Goal: Contribute content: Add original content to the website for others to see

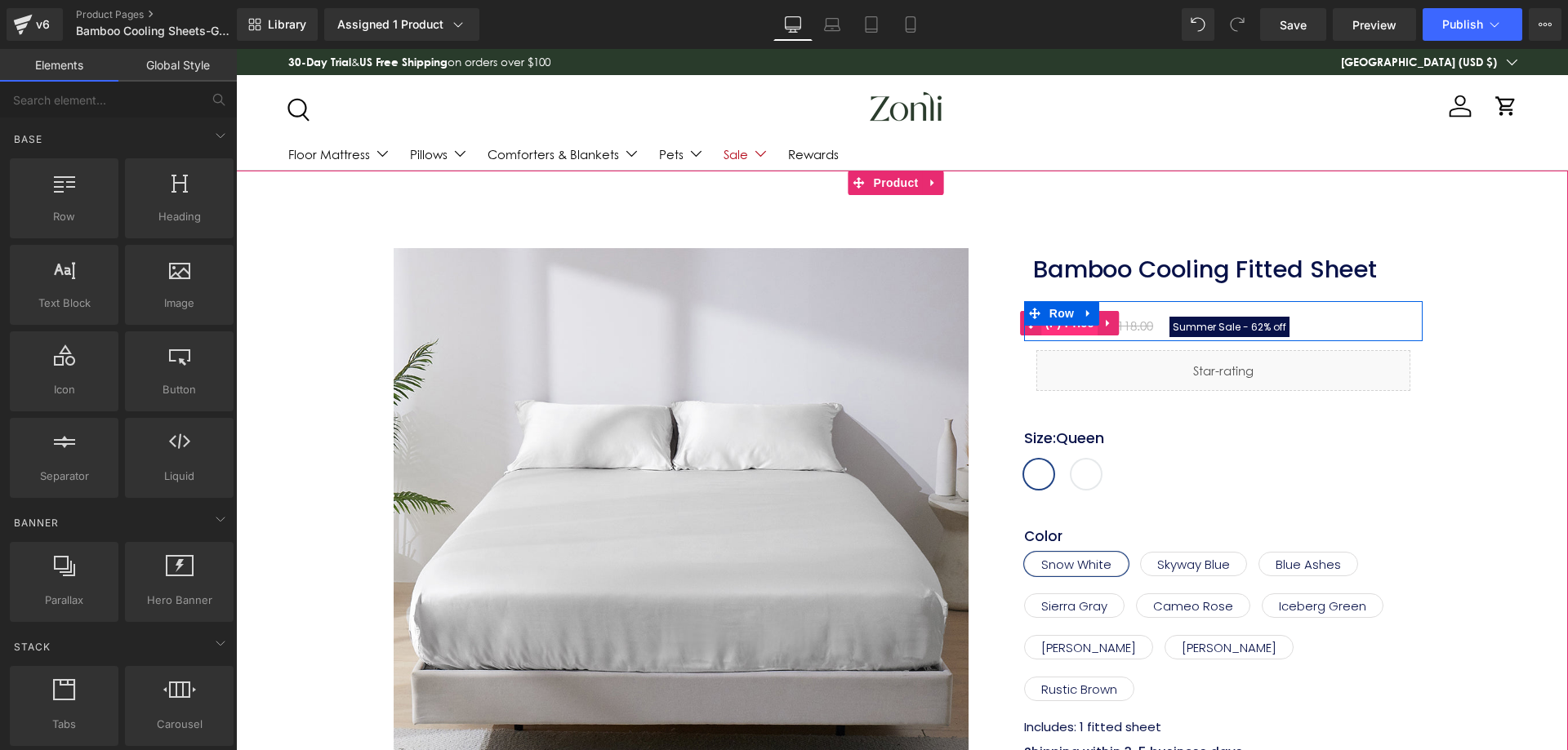
click at [1052, 328] on span "(P) Price" at bounding box center [1070, 323] width 58 height 25
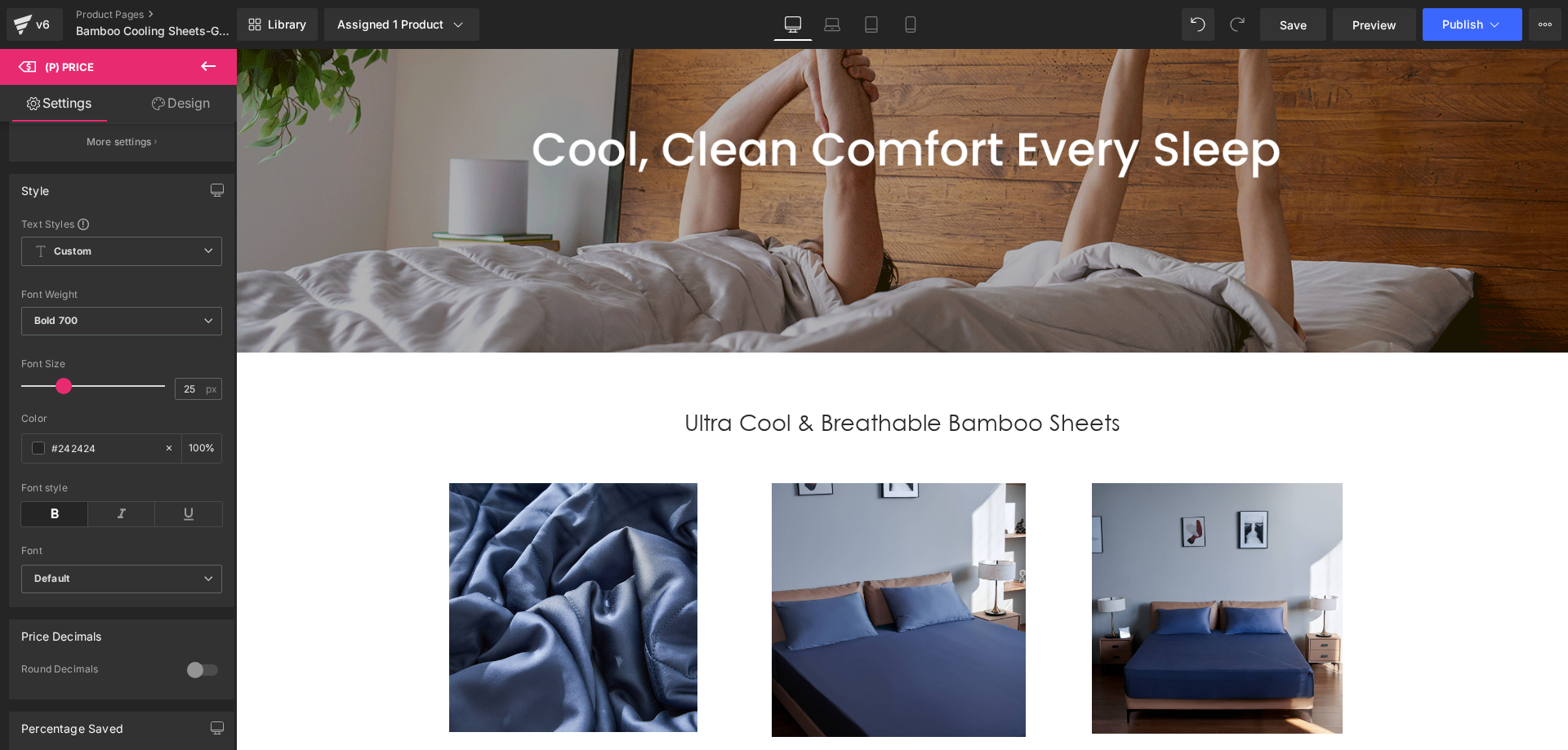
scroll to position [1306, 0]
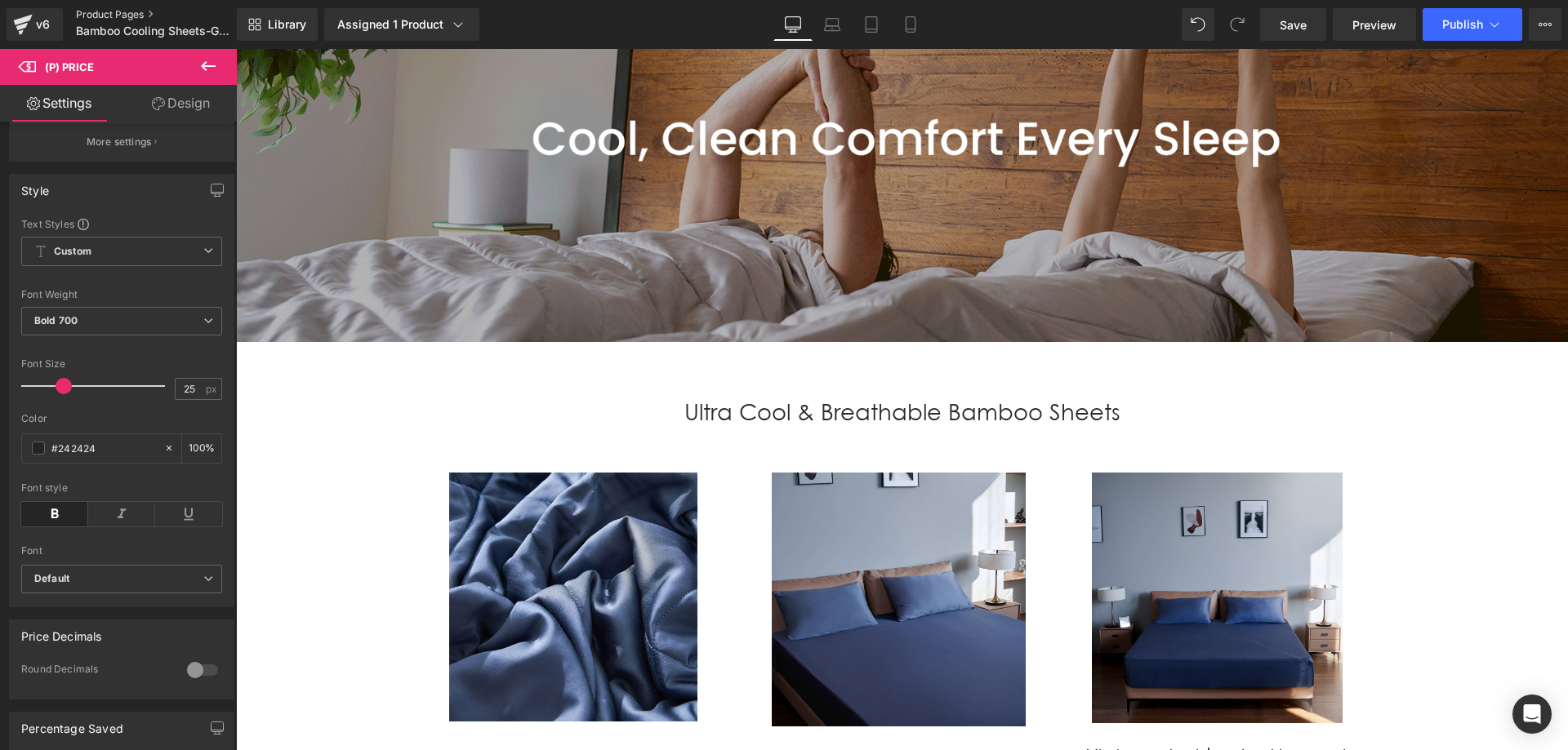
click at [131, 12] on link "Product Pages" at bounding box center [169, 15] width 188 height 13
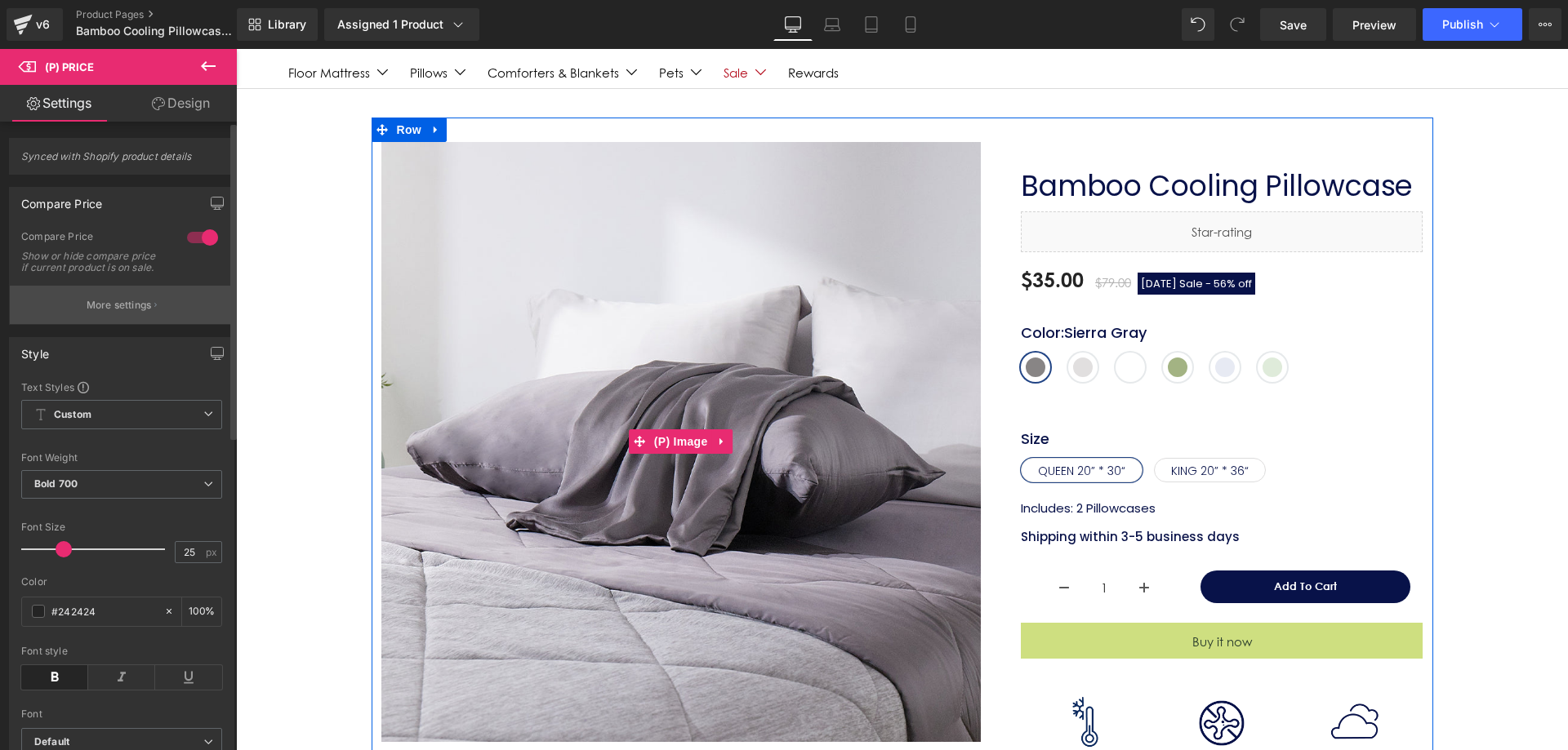
click at [123, 313] on p "More settings" at bounding box center [119, 305] width 65 height 15
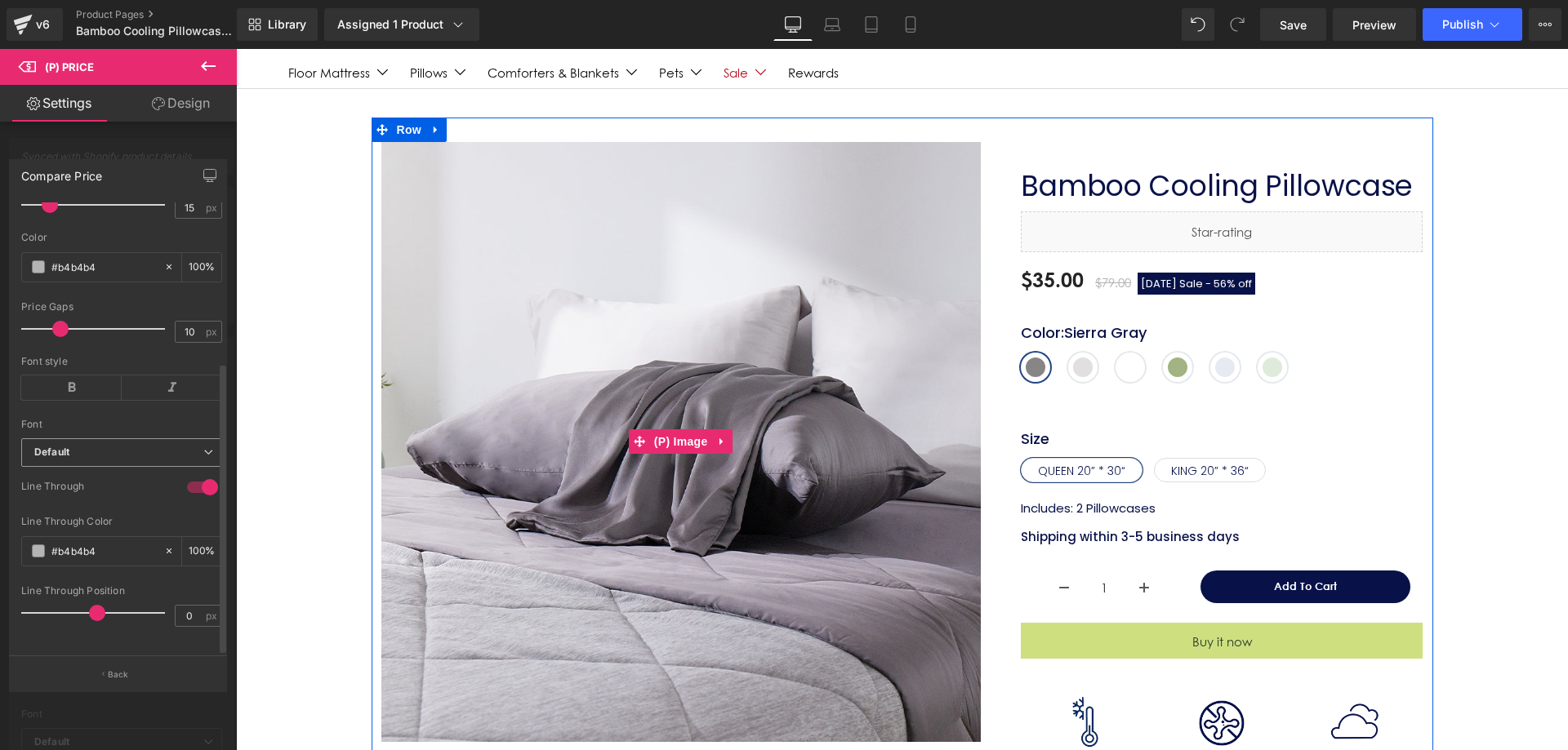
scroll to position [246, 0]
click at [132, 669] on button "Back" at bounding box center [118, 674] width 218 height 37
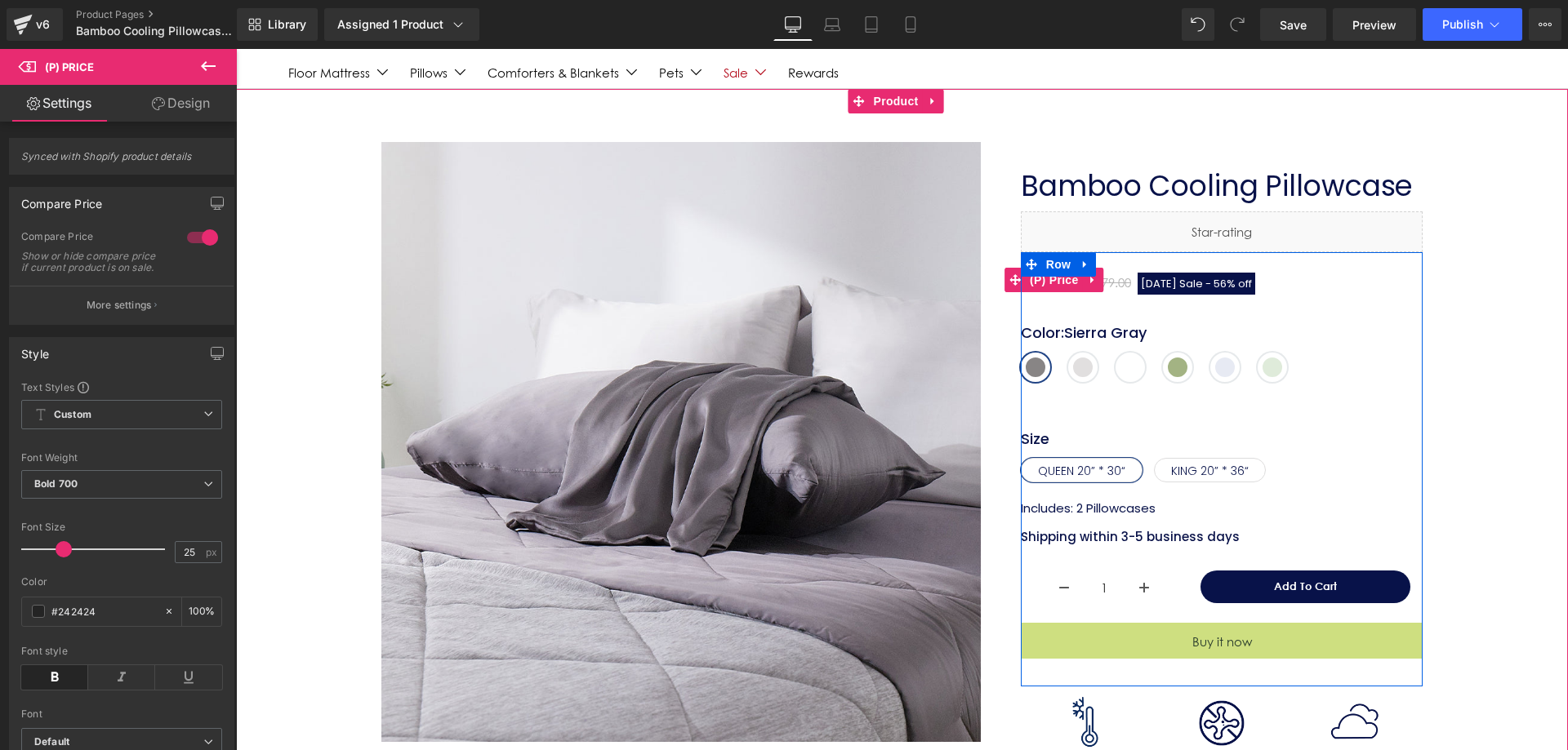
click at [1166, 284] on span "[DATE] Sale -" at bounding box center [1176, 284] width 70 height 15
click at [1046, 282] on span "(P) Price" at bounding box center [1054, 281] width 58 height 25
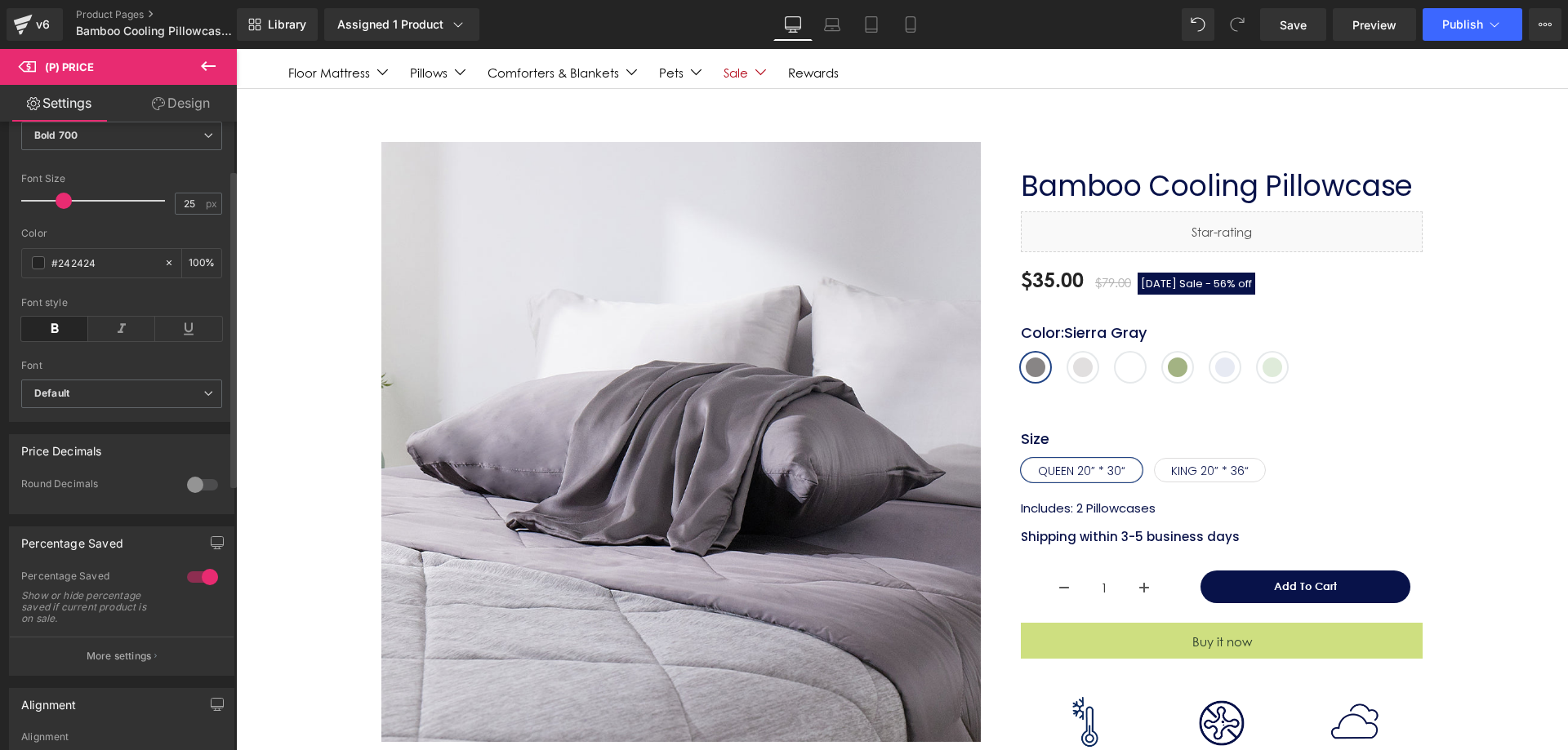
scroll to position [408, 0]
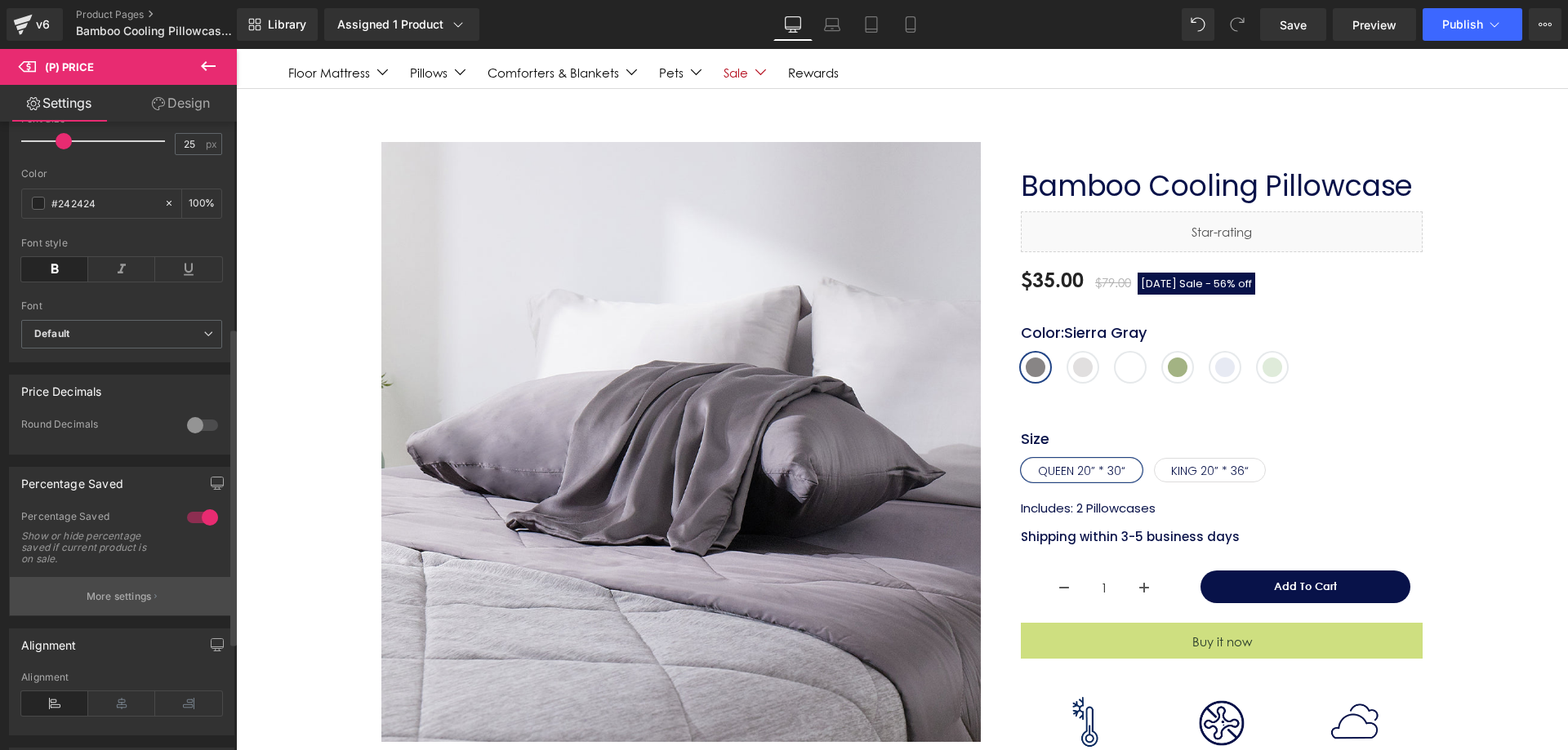
click at [84, 616] on button "More settings" at bounding box center [121, 596] width 223 height 39
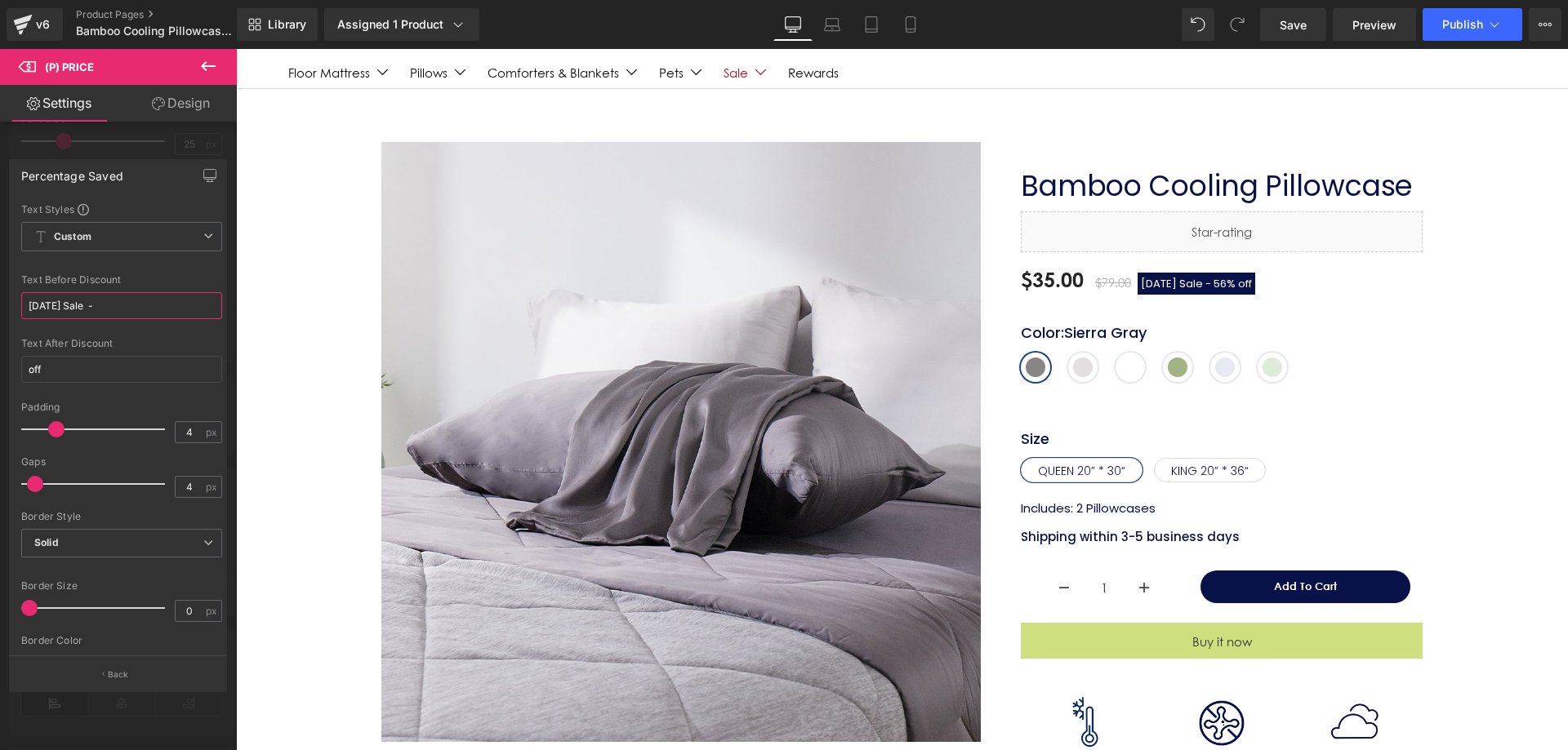
drag, startPoint x: 78, startPoint y: 304, endPoint x: 0, endPoint y: 306, distance: 78.0
click at [0, 306] on div "Percentage Saved Text Styles Custom Custom Setup Global Style Custom Setup Glob…" at bounding box center [119, 418] width 237 height 544
type input "Summer Sale -"
click at [833, 25] on icon at bounding box center [832, 24] width 16 height 16
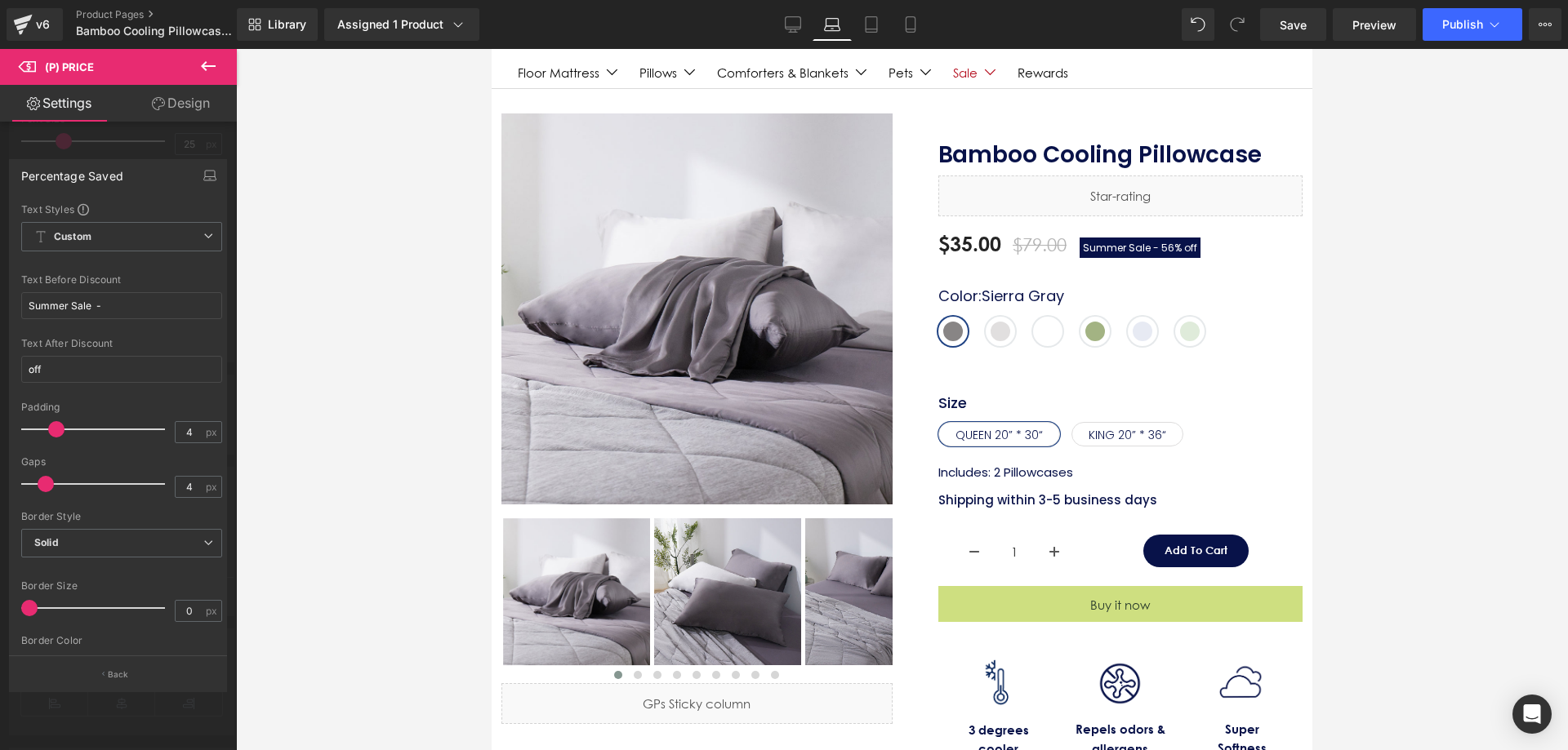
type input "100"
type input "12"
type input "100"
type input "12"
type input "100"
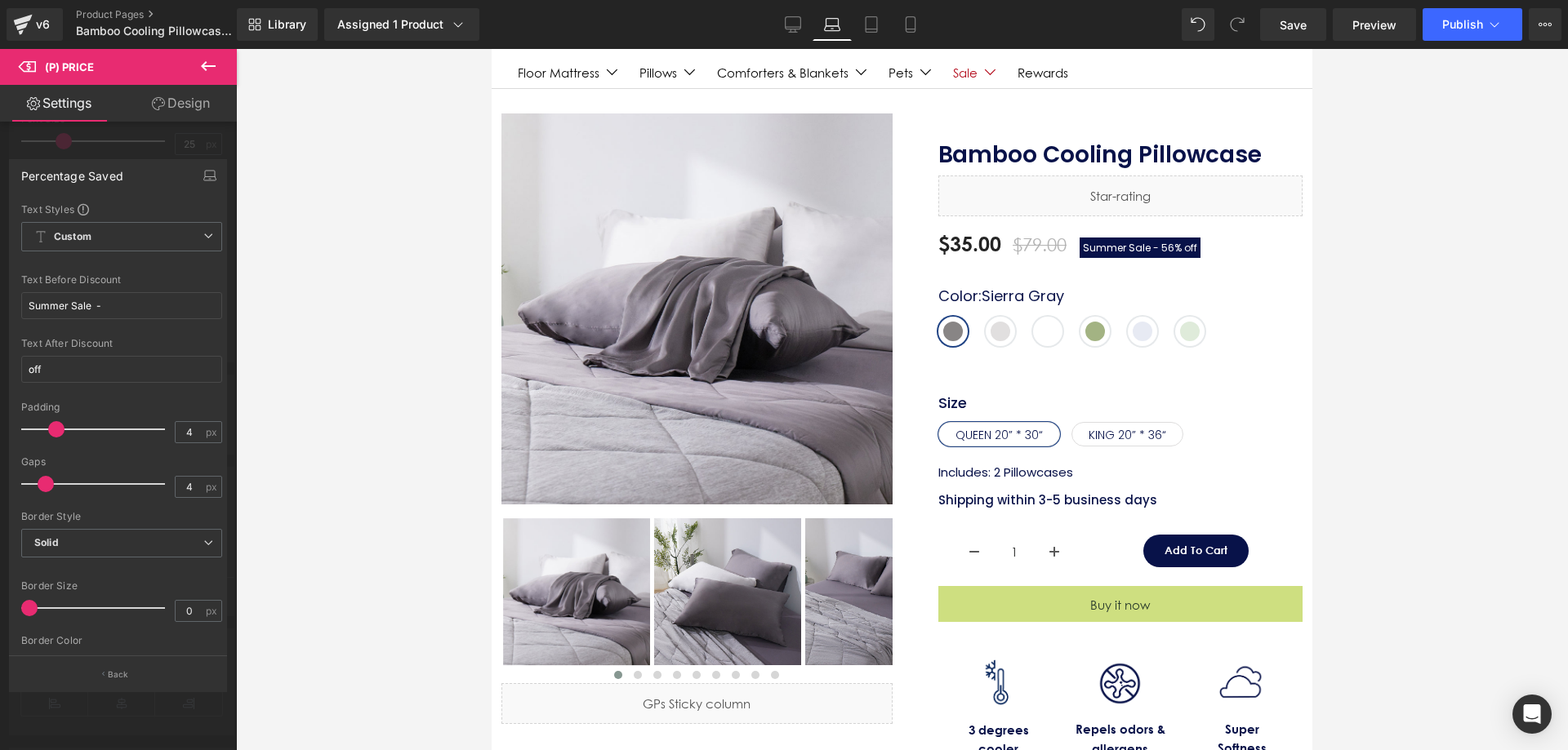
type input "100"
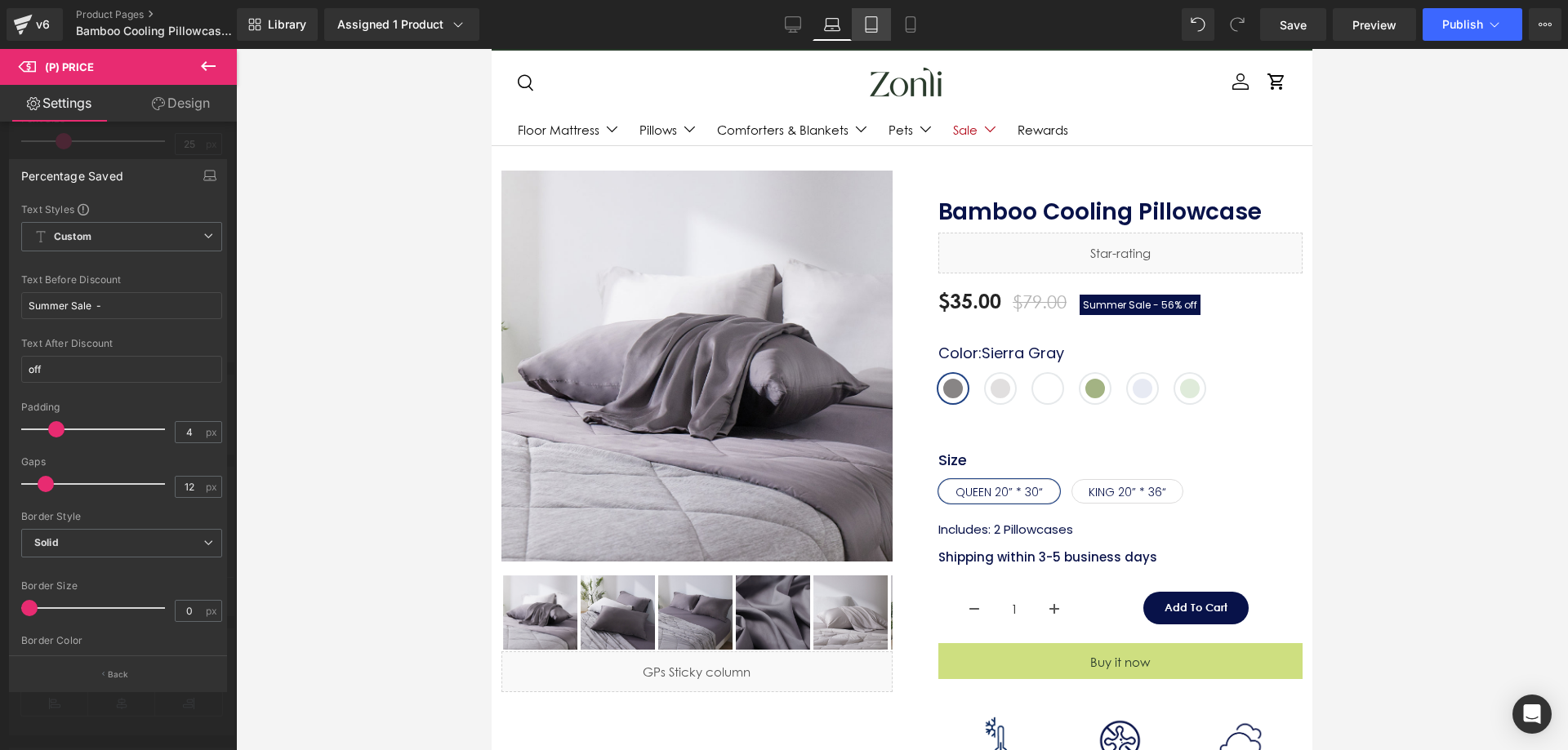
click at [863, 20] on icon at bounding box center [870, 24] width 16 height 16
type input "33"
type input "100"
type input "16"
type input "100"
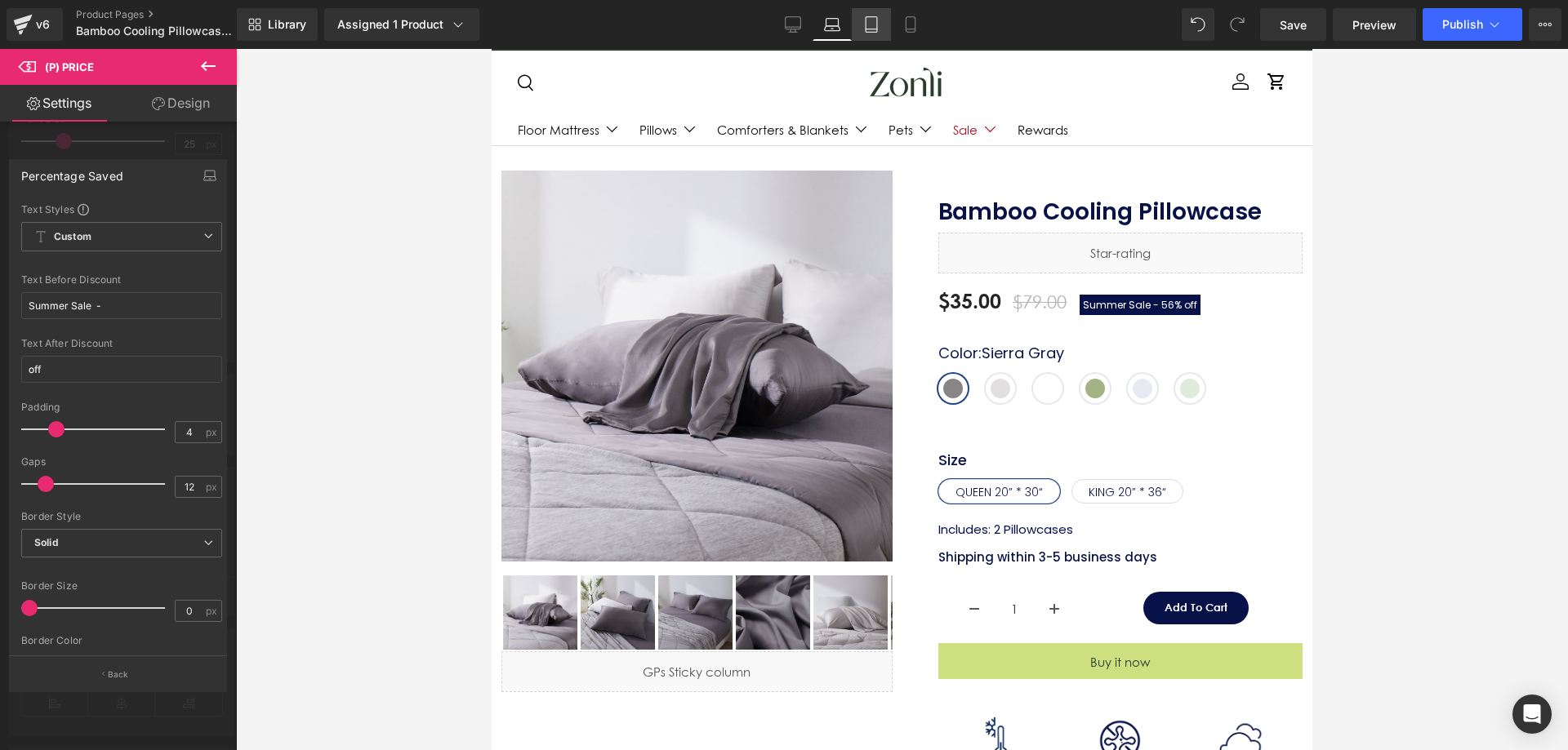
type input "14"
type input "100"
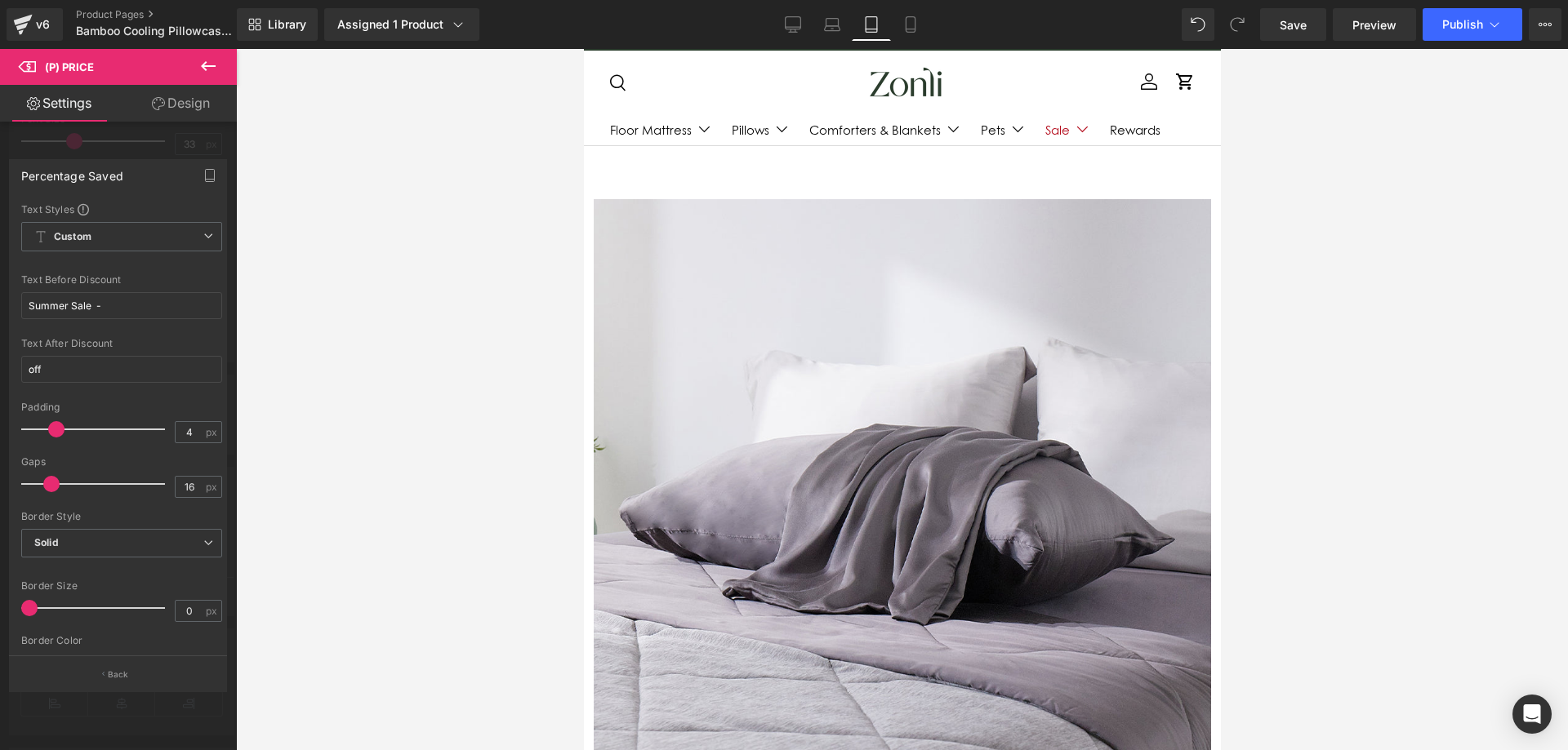
scroll to position [745, 0]
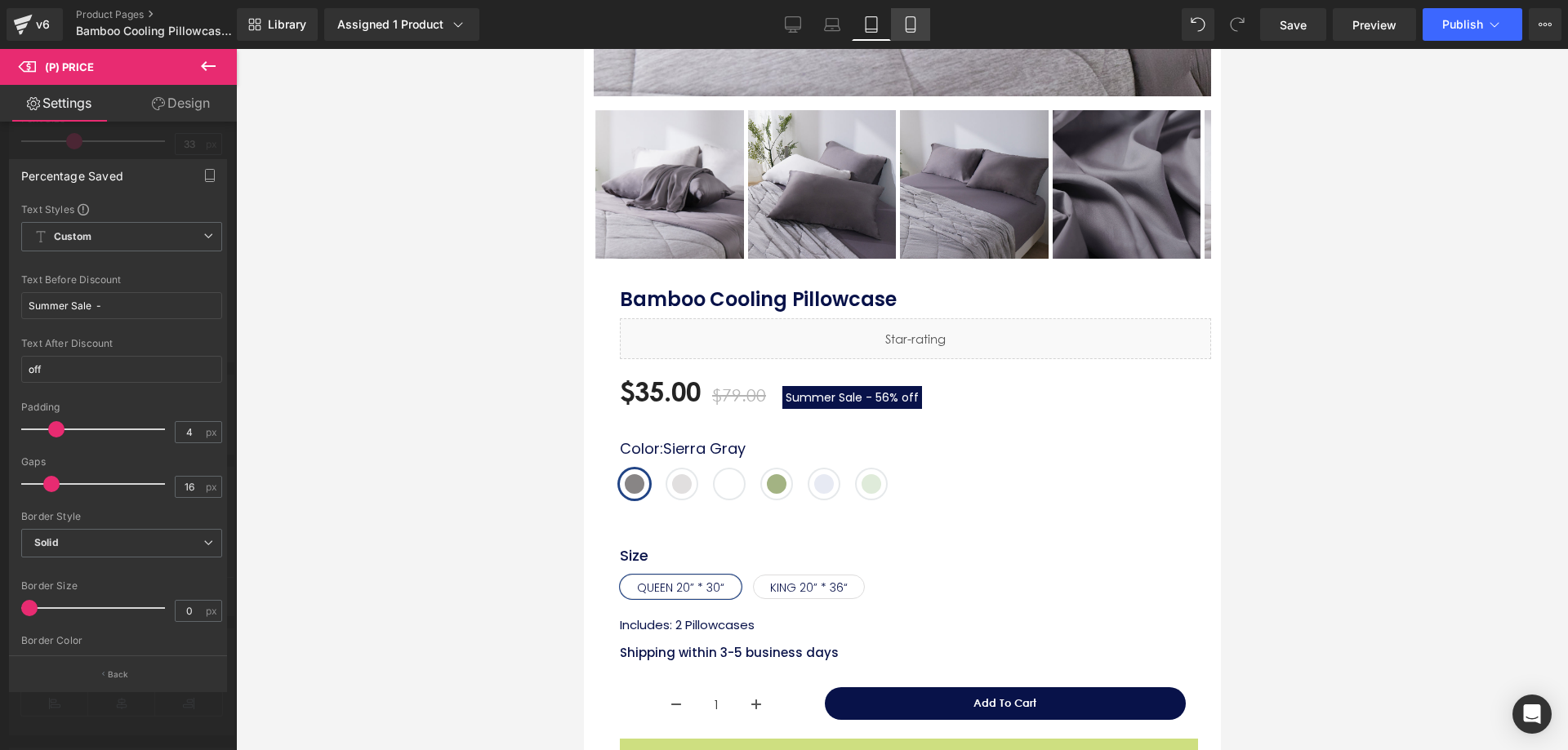
click at [901, 39] on link "Mobile" at bounding box center [911, 25] width 40 height 33
type input "22"
type input "100"
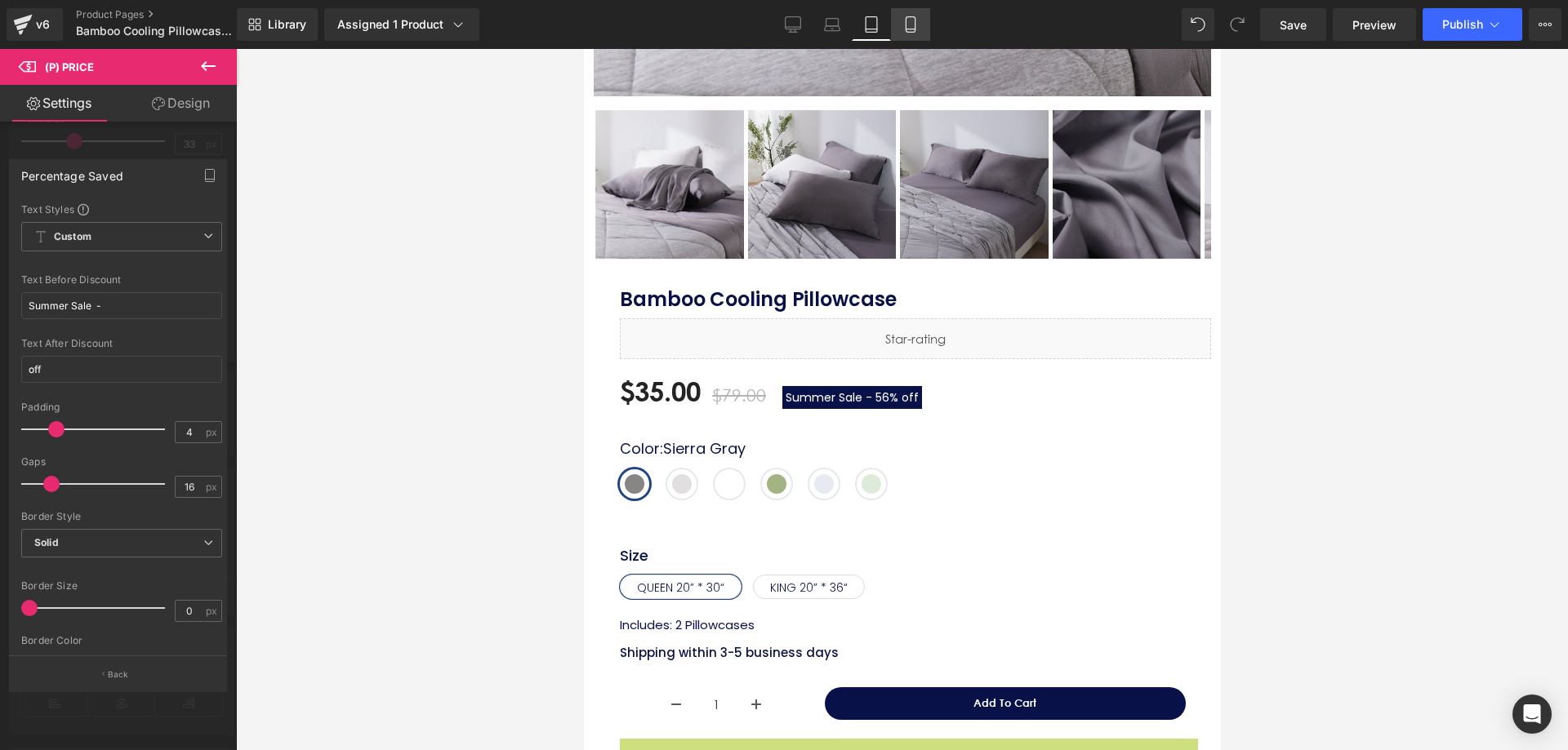
type input "100"
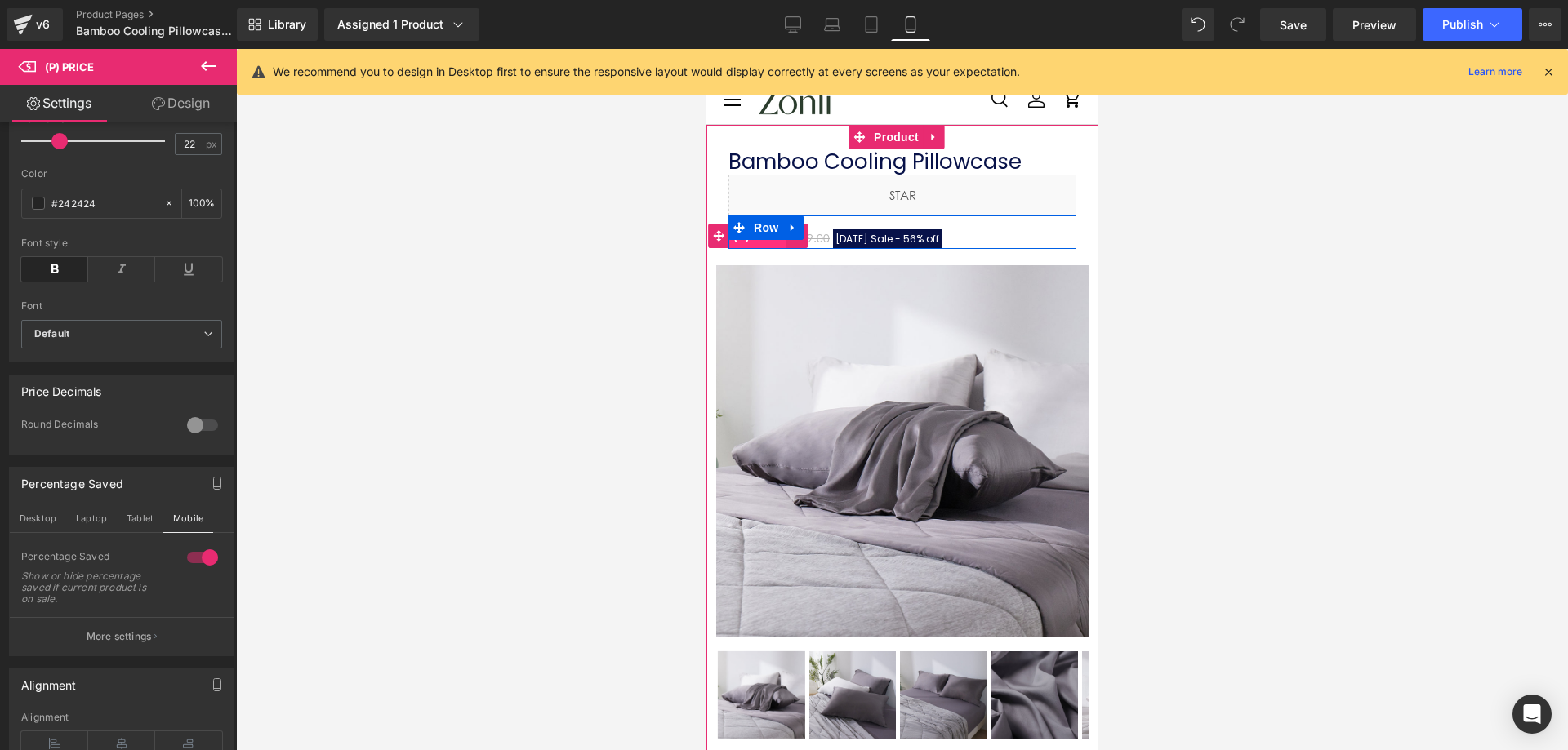
click at [766, 244] on span "(P) Price" at bounding box center [757, 235] width 58 height 25
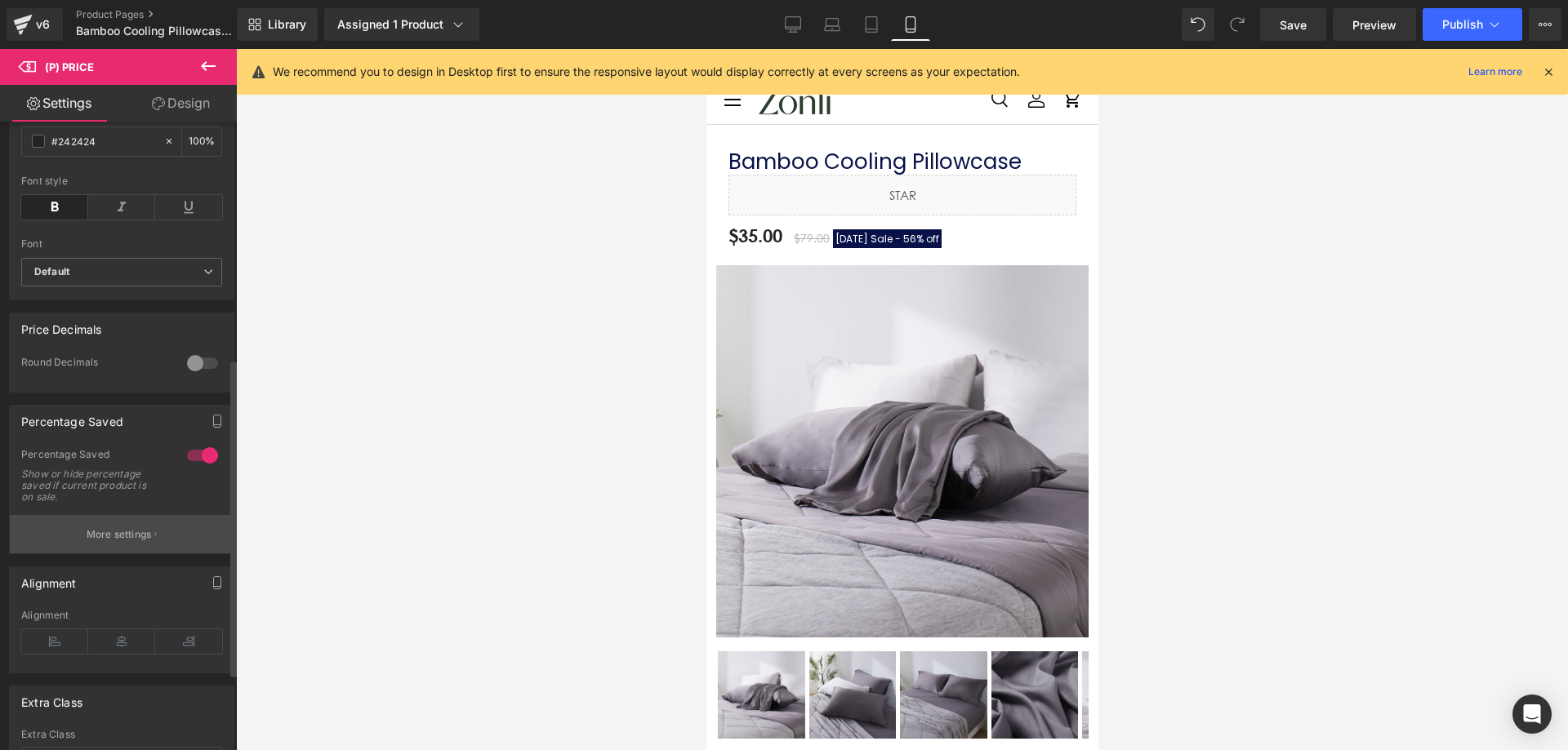
scroll to position [490, 0]
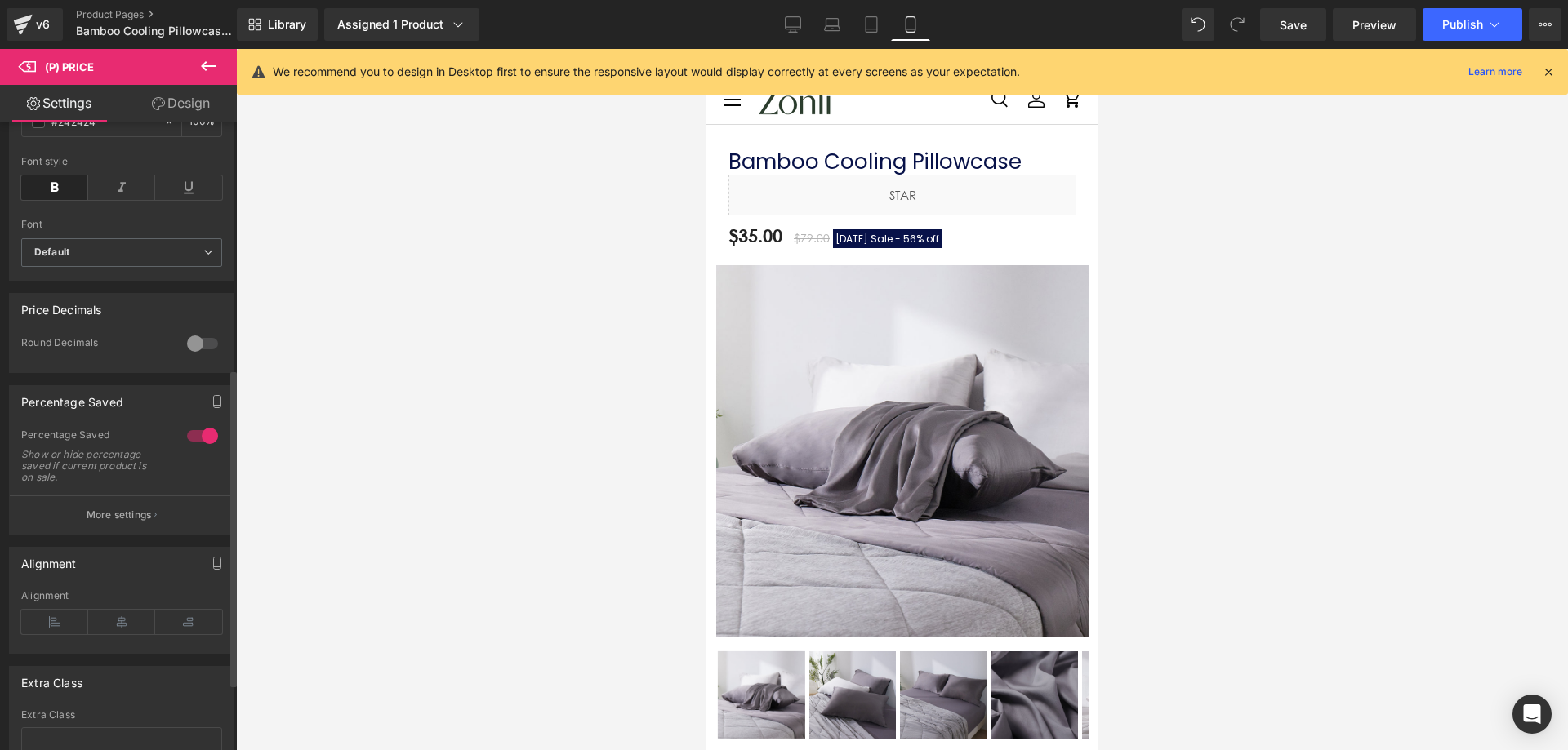
click at [120, 546] on div "Alignment Left Center Right Alignment" at bounding box center [122, 594] width 244 height 119
click at [142, 534] on button "More settings" at bounding box center [121, 515] width 223 height 39
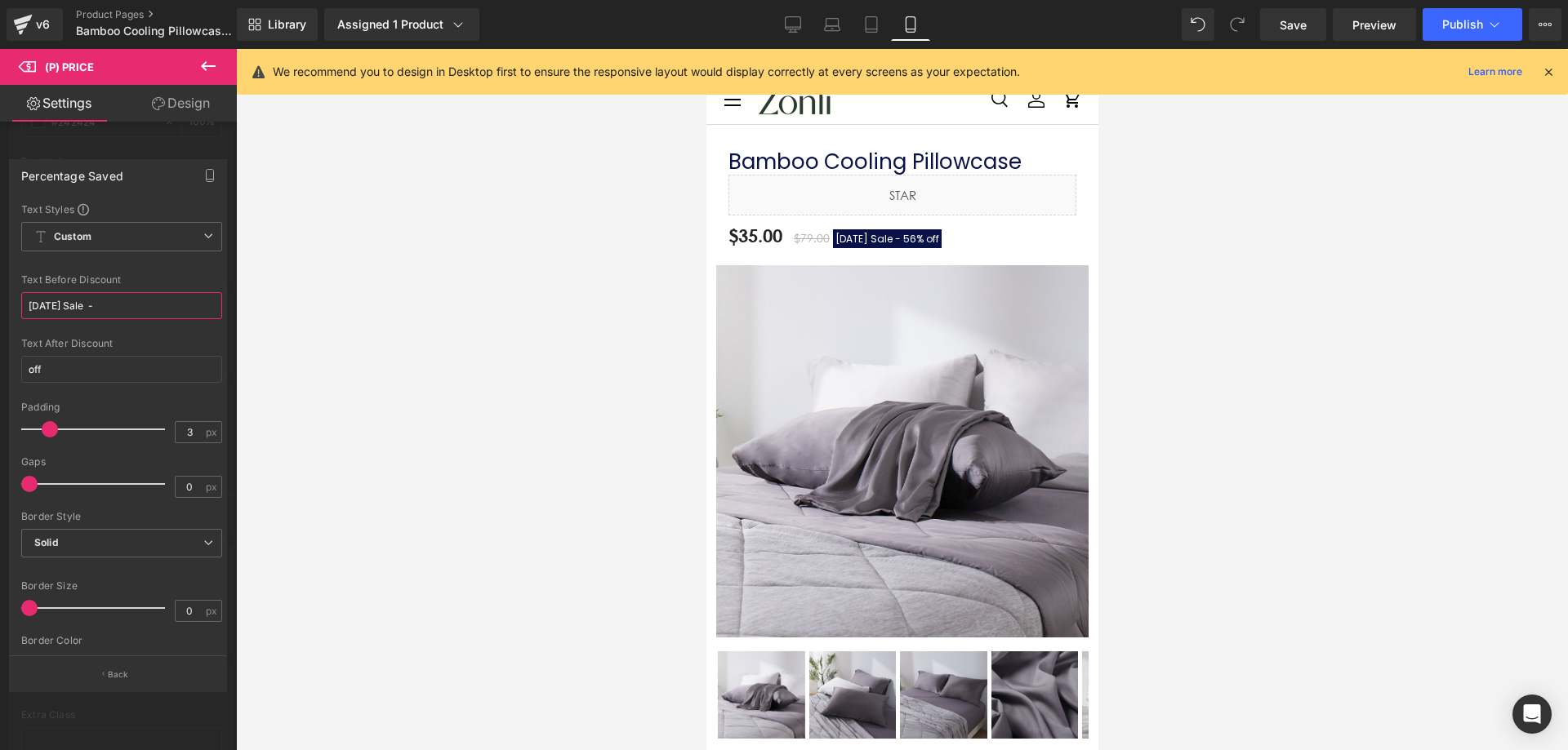
drag, startPoint x: 76, startPoint y: 307, endPoint x: 0, endPoint y: 308, distance: 76.0
click at [0, 308] on div "Percentage Saved Text Styles Custom Custom Setup Global Style Custom Setup Glob…" at bounding box center [119, 418] width 237 height 544
type input "Summer Sale -"
click at [1479, 18] on span "Publish" at bounding box center [1462, 24] width 41 height 13
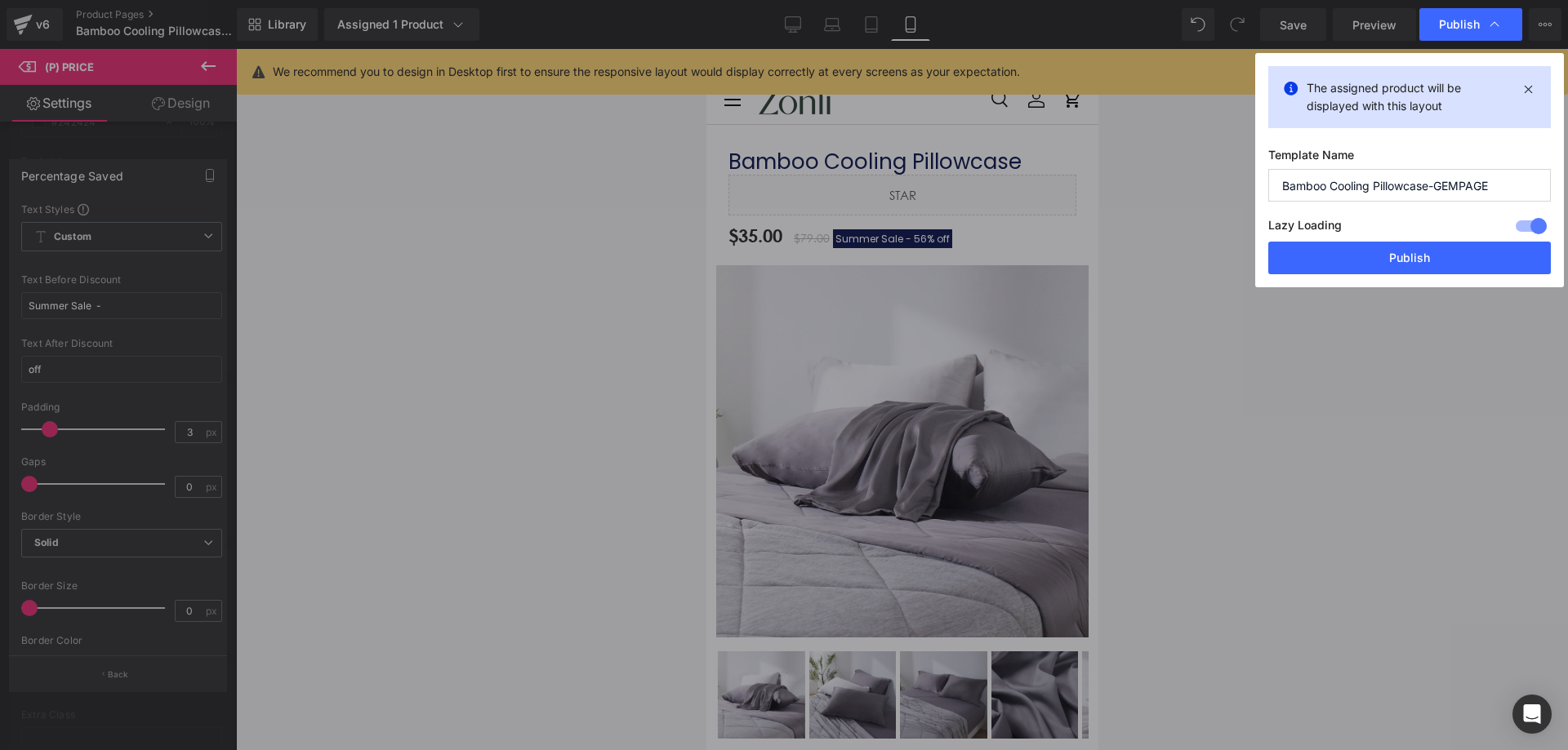
drag, startPoint x: 1407, startPoint y: 266, endPoint x: 584, endPoint y: 748, distance: 953.8
click at [1407, 266] on button "Publish" at bounding box center [1409, 258] width 283 height 33
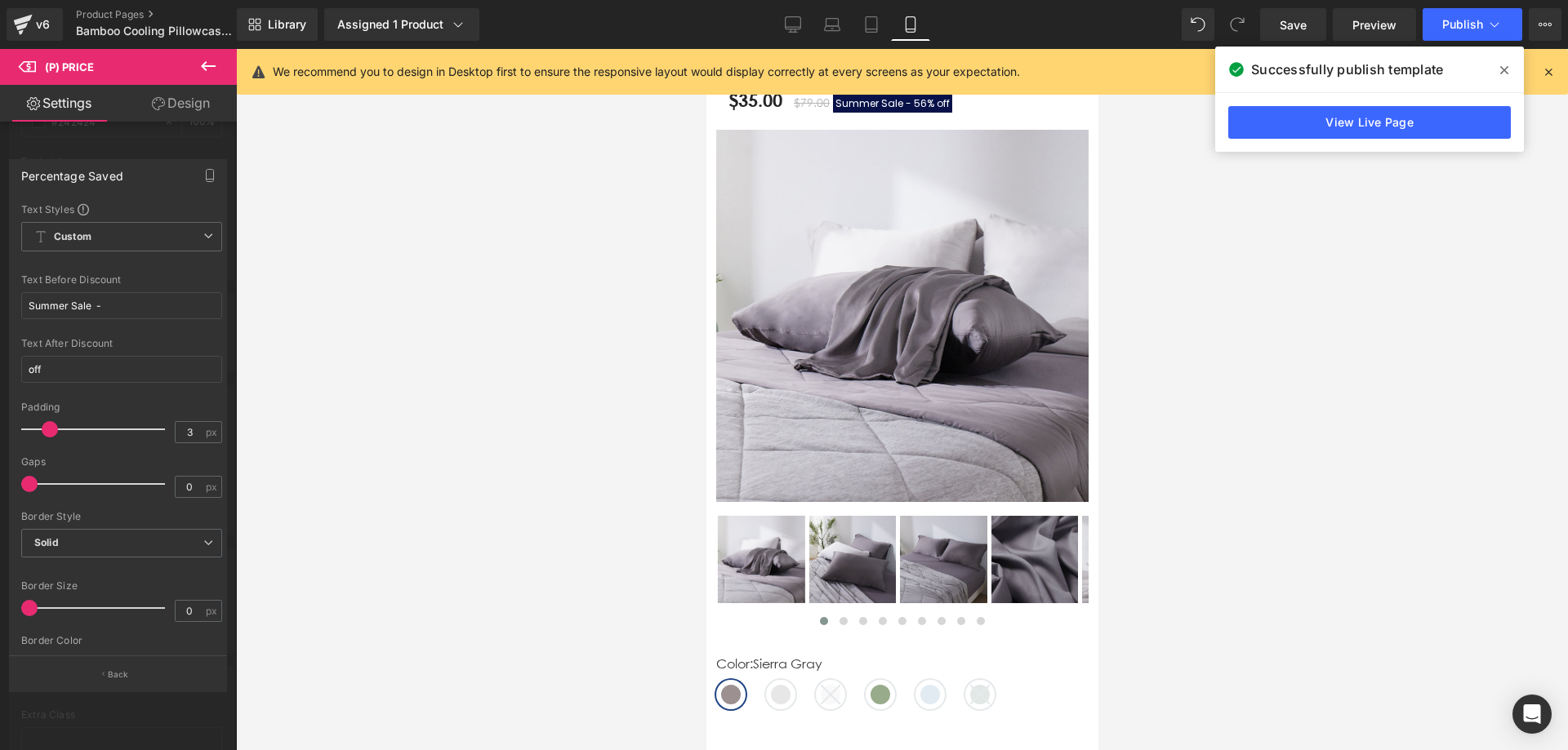
scroll to position [163, 0]
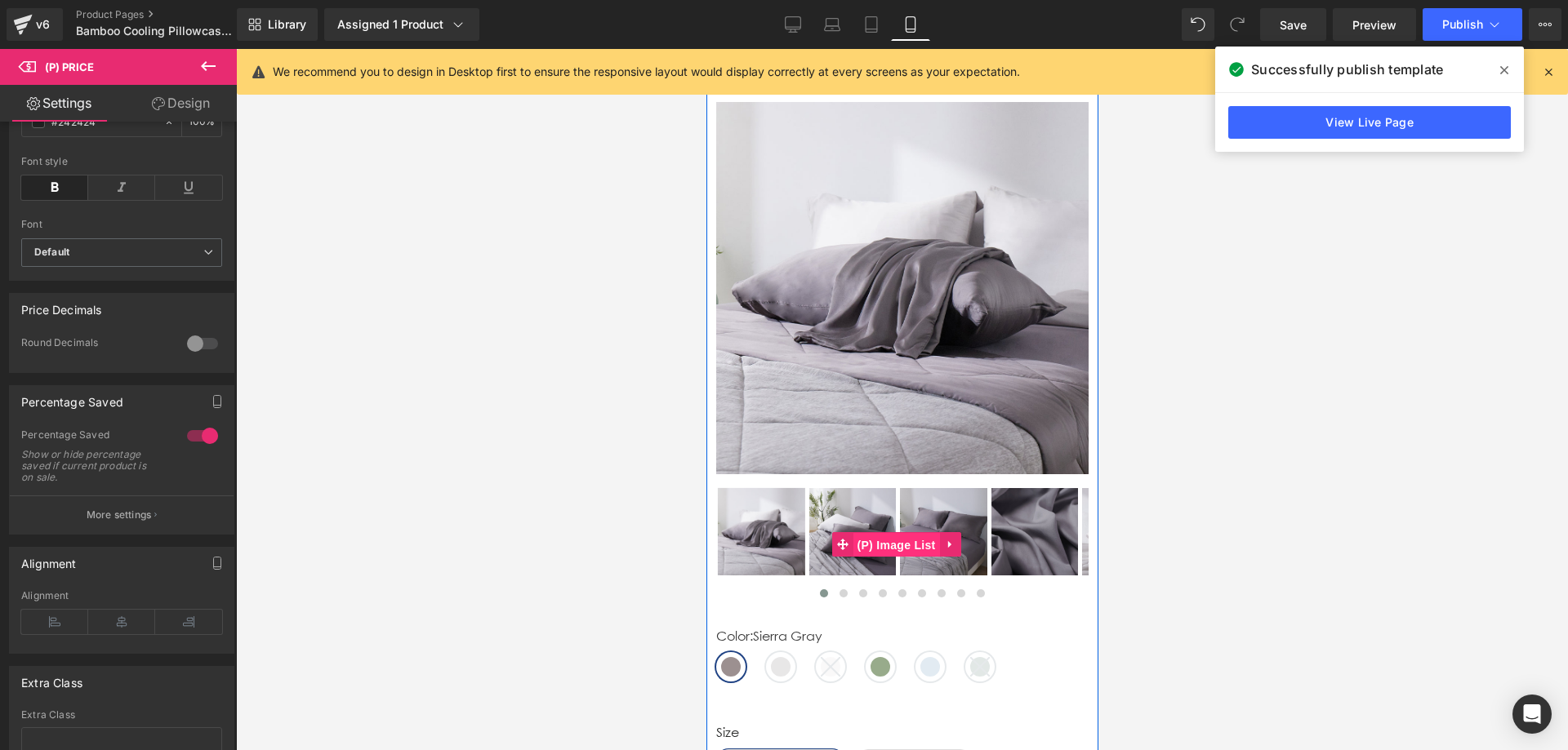
click at [928, 534] on span "(P) Image List" at bounding box center [895, 546] width 87 height 25
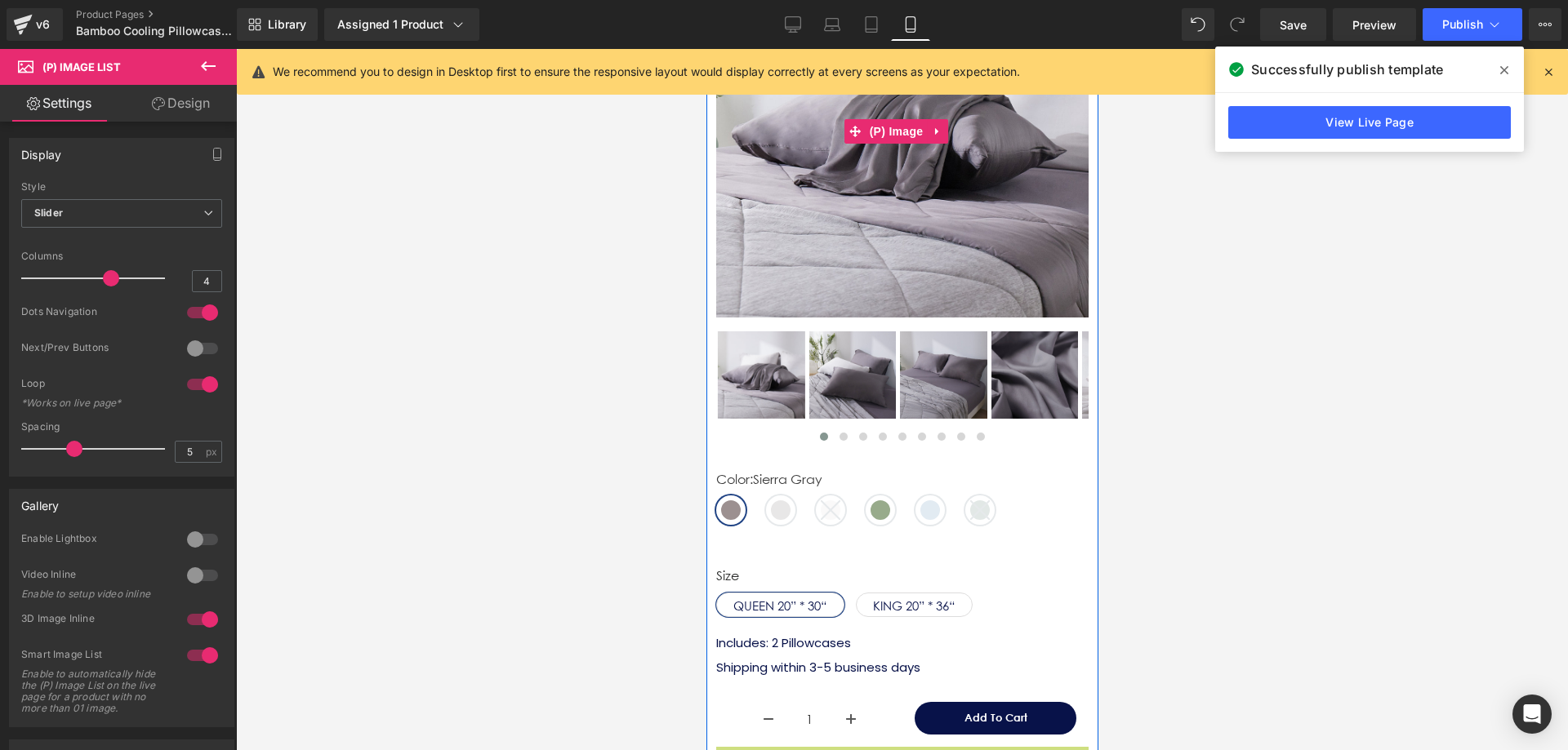
scroll to position [326, 0]
